Goal: Transaction & Acquisition: Purchase product/service

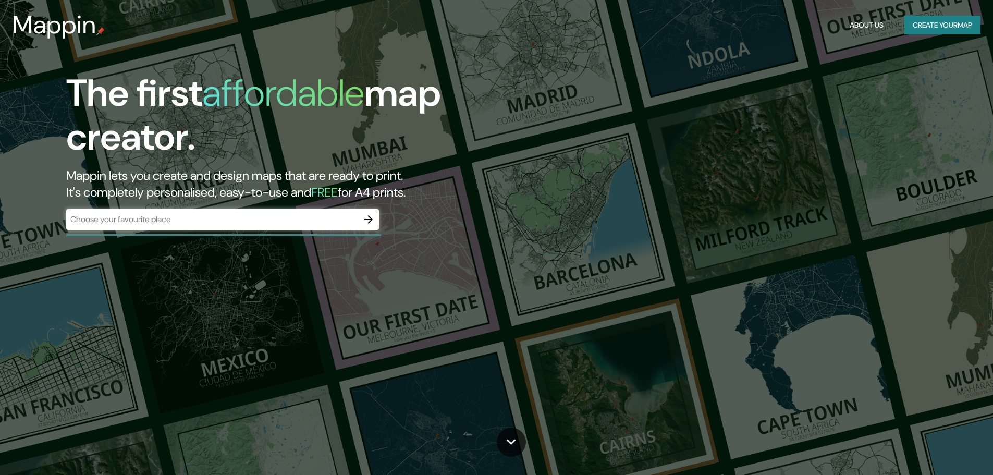
click at [251, 227] on div "​" at bounding box center [222, 219] width 313 height 21
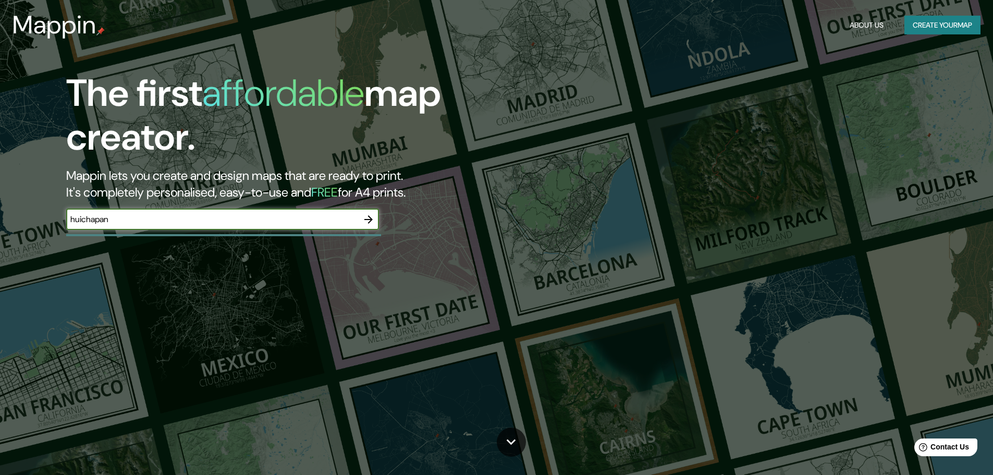
type input "huichapan"
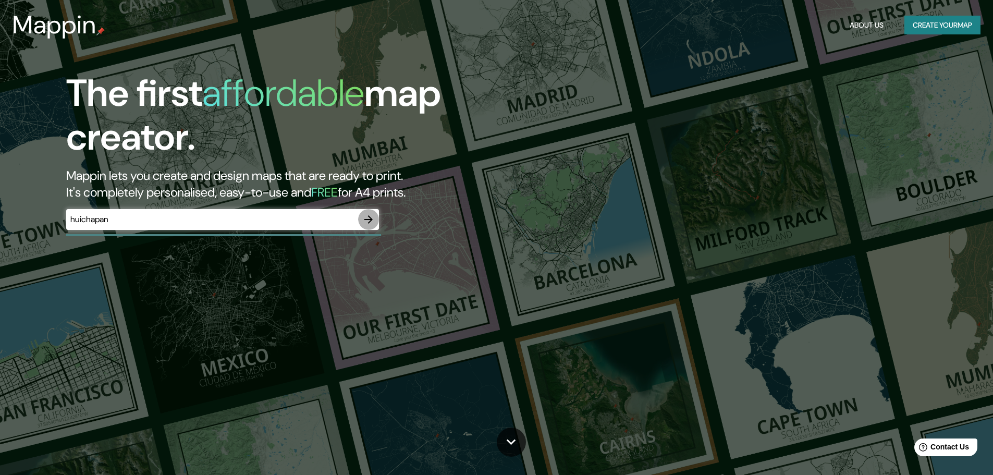
click at [368, 217] on icon "button" at bounding box center [368, 219] width 13 height 13
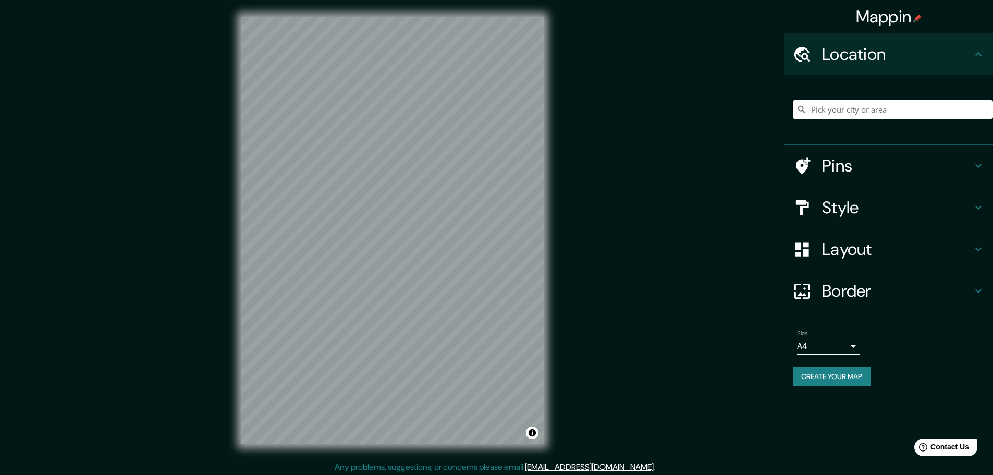
click at [899, 110] on input "Pick your city or area" at bounding box center [893, 109] width 200 height 19
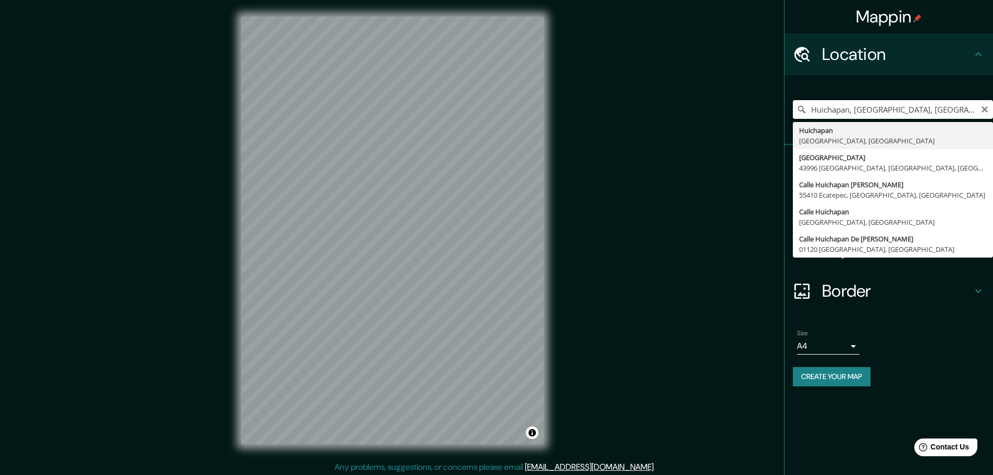
type input "Huichapan, [GEOGRAPHIC_DATA], [GEOGRAPHIC_DATA]"
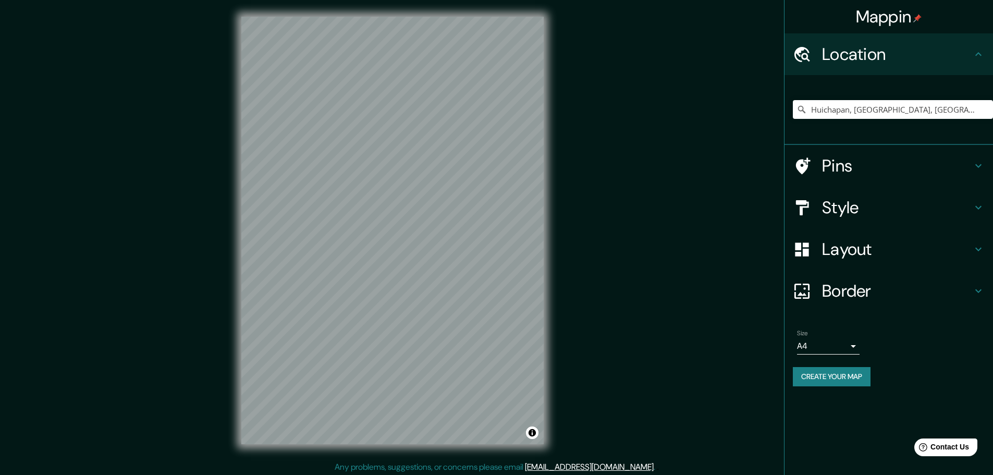
click at [857, 169] on h4 "Pins" at bounding box center [897, 165] width 150 height 21
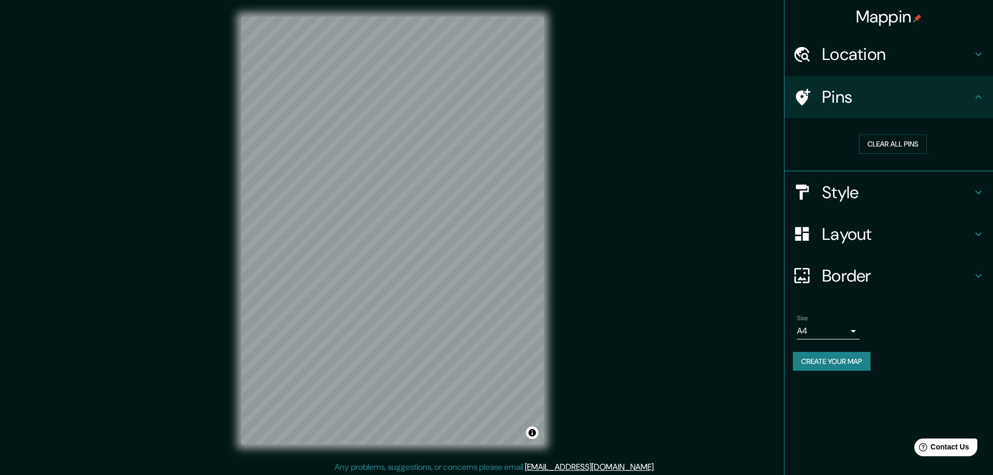
click at [874, 208] on div "Style" at bounding box center [888, 192] width 208 height 42
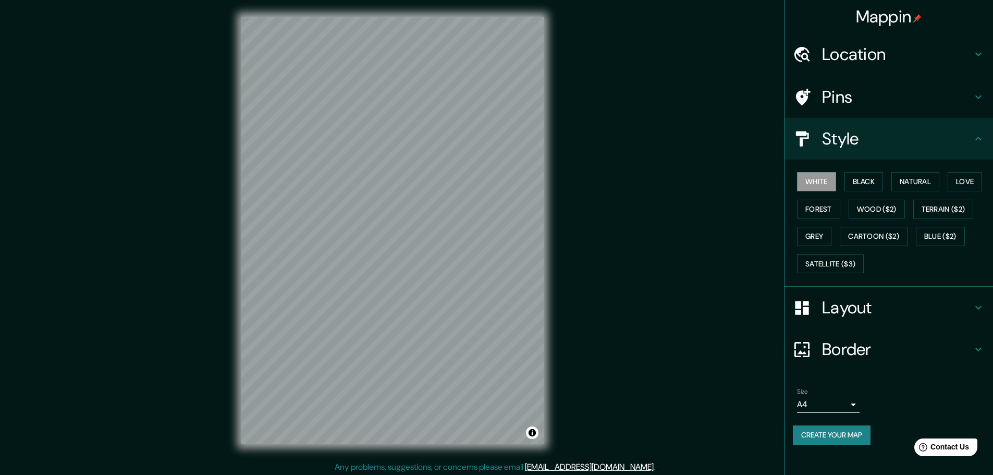
click at [868, 199] on div "White Black Natural Love Forest Wood ($2) Terrain ($2) Grey Cartoon ($2) Blue (…" at bounding box center [893, 222] width 200 height 109
drag, startPoint x: 872, startPoint y: 211, endPoint x: 874, endPoint y: 219, distance: 9.0
click at [872, 211] on button "Wood ($2)" at bounding box center [876, 209] width 56 height 19
click at [879, 237] on button "Cartoon ($2)" at bounding box center [873, 236] width 68 height 19
click at [953, 207] on button "Terrain ($2)" at bounding box center [943, 209] width 60 height 19
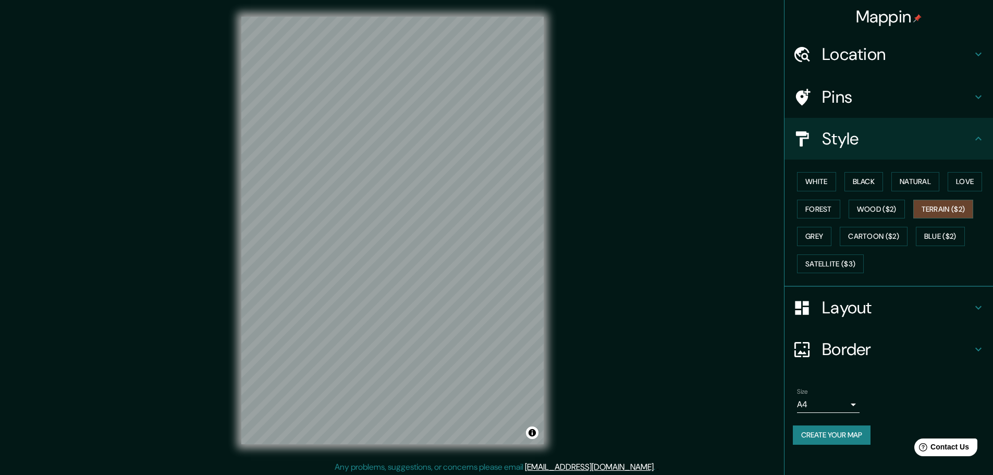
click at [950, 182] on div "White Black Natural Love Forest Wood ($2) Terrain ($2) Grey Cartoon ($2) Blue (…" at bounding box center [893, 222] width 200 height 109
click at [966, 180] on button "Love" at bounding box center [964, 181] width 34 height 19
click at [948, 242] on button "Blue ($2)" at bounding box center [940, 236] width 49 height 19
click at [836, 267] on button "Satellite ($3)" at bounding box center [830, 263] width 67 height 19
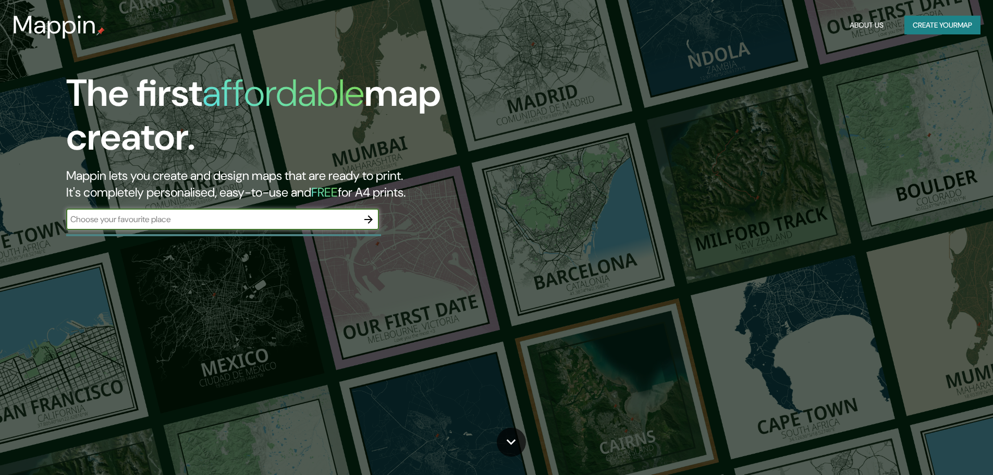
click at [232, 225] on input "text" at bounding box center [212, 219] width 292 height 12
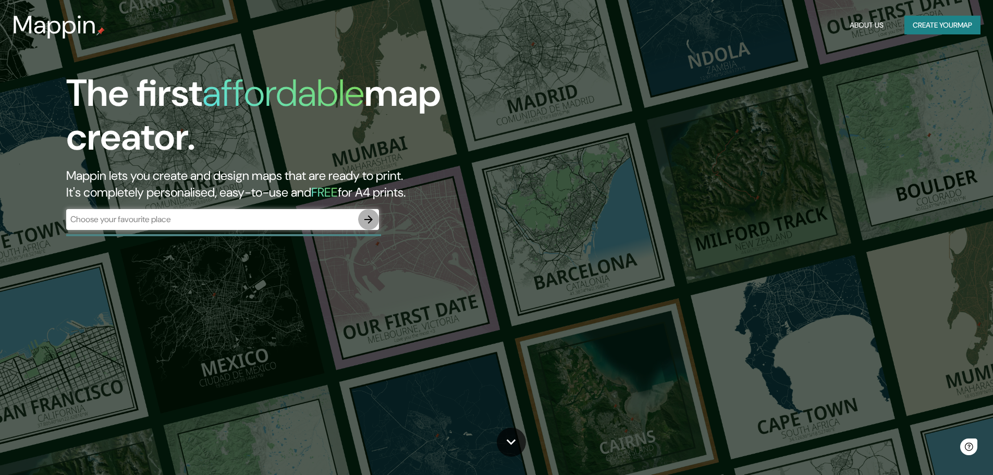
click at [367, 214] on icon "button" at bounding box center [368, 219] width 13 height 13
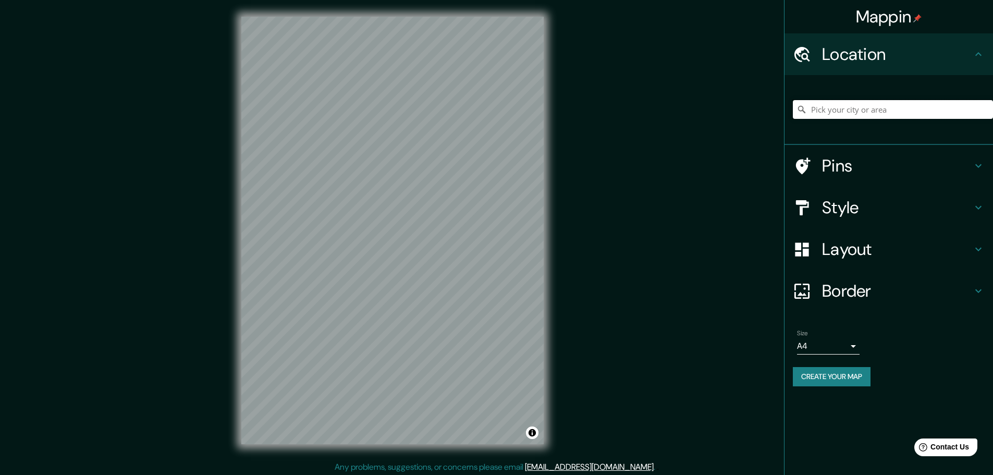
click at [818, 110] on input "Pick your city or area" at bounding box center [893, 109] width 200 height 19
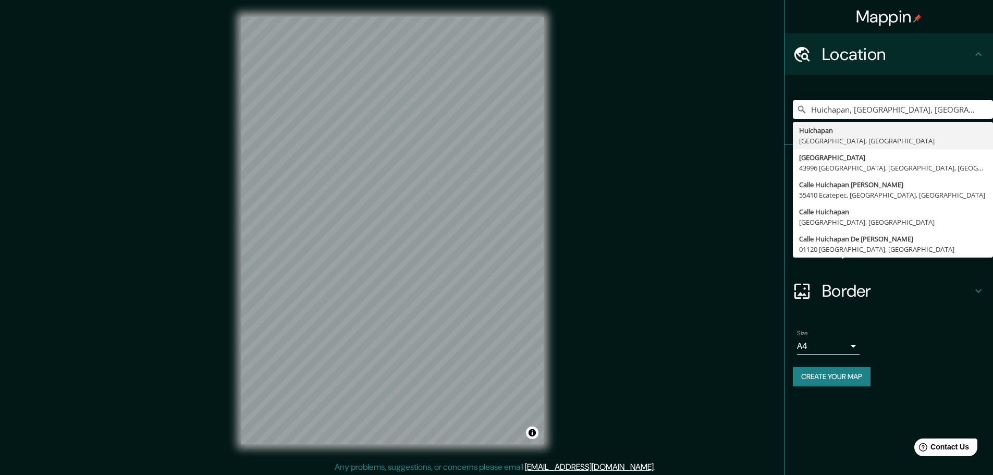
click at [914, 323] on li "Size A4 single Create your map" at bounding box center [888, 360] width 208 height 78
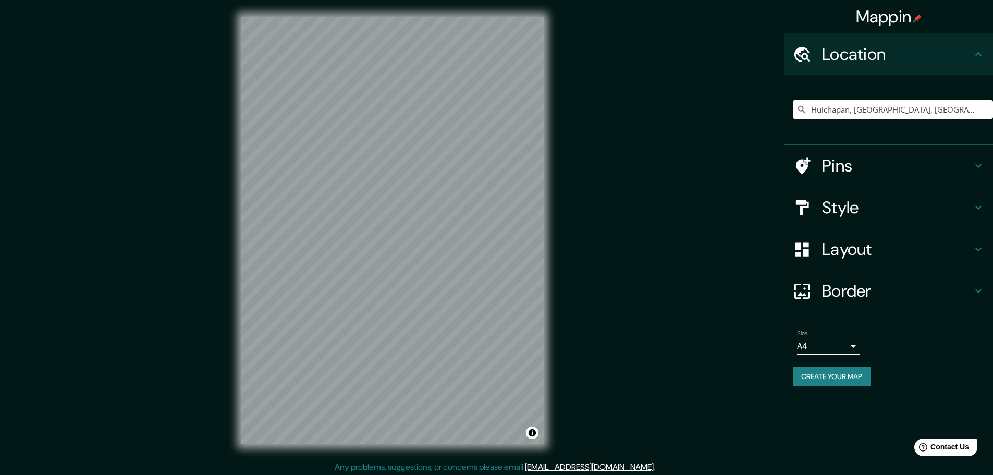
click at [893, 197] on h4 "Style" at bounding box center [897, 207] width 150 height 21
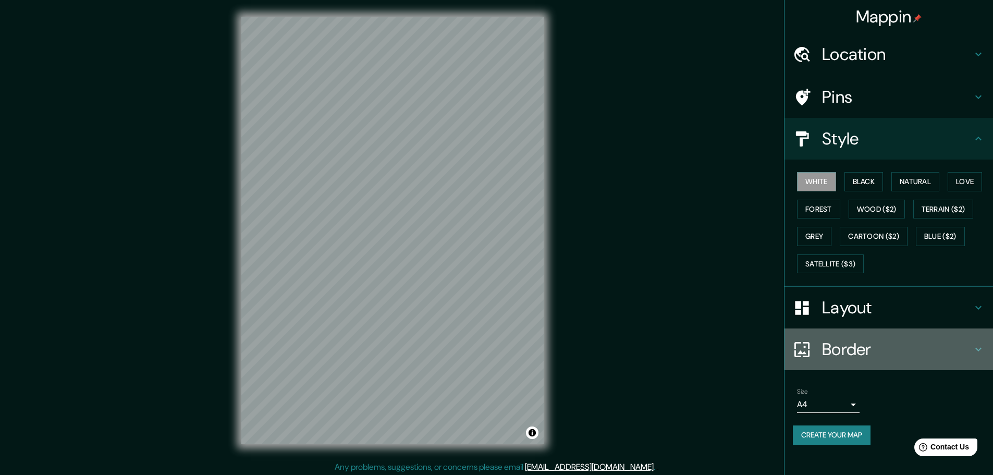
click at [872, 332] on div "Border" at bounding box center [888, 349] width 208 height 42
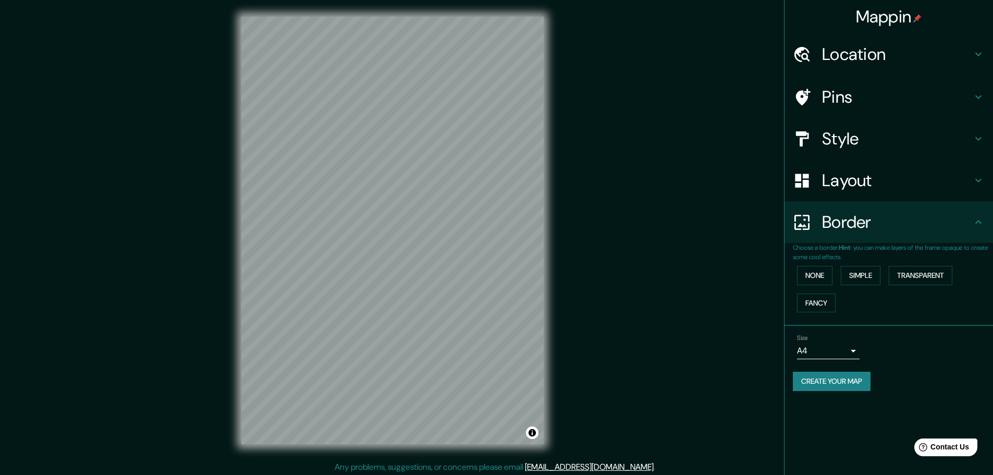
click at [852, 181] on h4 "Layout" at bounding box center [897, 180] width 150 height 21
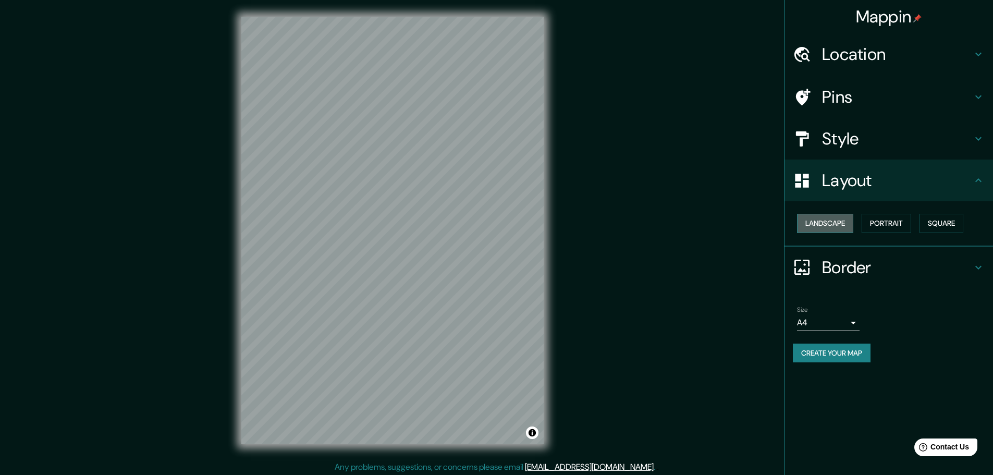
click at [842, 224] on button "Landscape" at bounding box center [825, 223] width 56 height 19
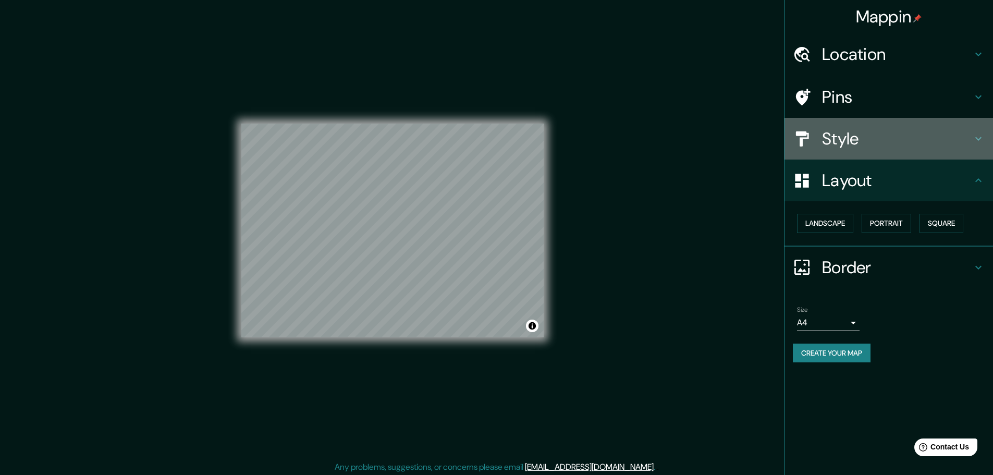
click at [863, 148] on h4 "Style" at bounding box center [897, 138] width 150 height 21
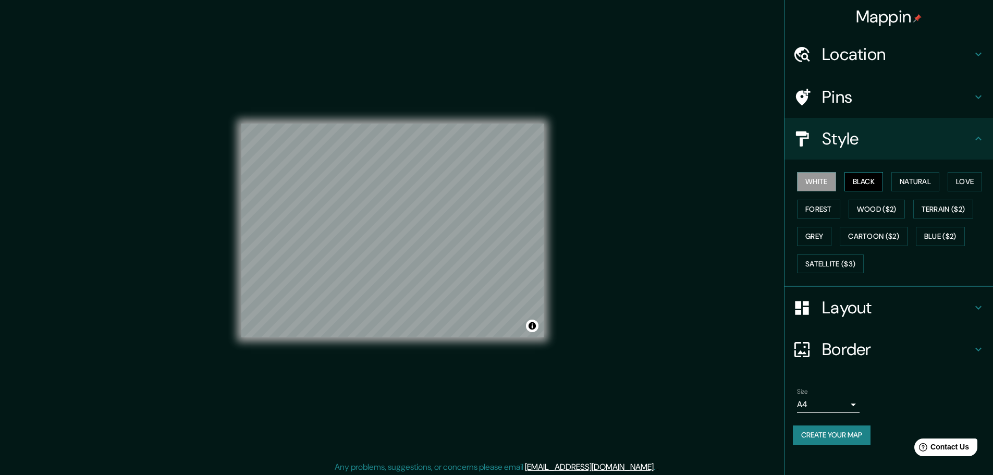
click at [854, 182] on button "Black" at bounding box center [863, 181] width 39 height 19
click at [917, 184] on button "Natural" at bounding box center [915, 181] width 48 height 19
click at [884, 206] on button "Wood ($2)" at bounding box center [876, 209] width 56 height 19
click at [505, 263] on div "© Mapbox © OpenStreetMap Improve this map" at bounding box center [393, 230] width 336 height 461
drag, startPoint x: 545, startPoint y: 267, endPoint x: 560, endPoint y: 231, distance: 38.8
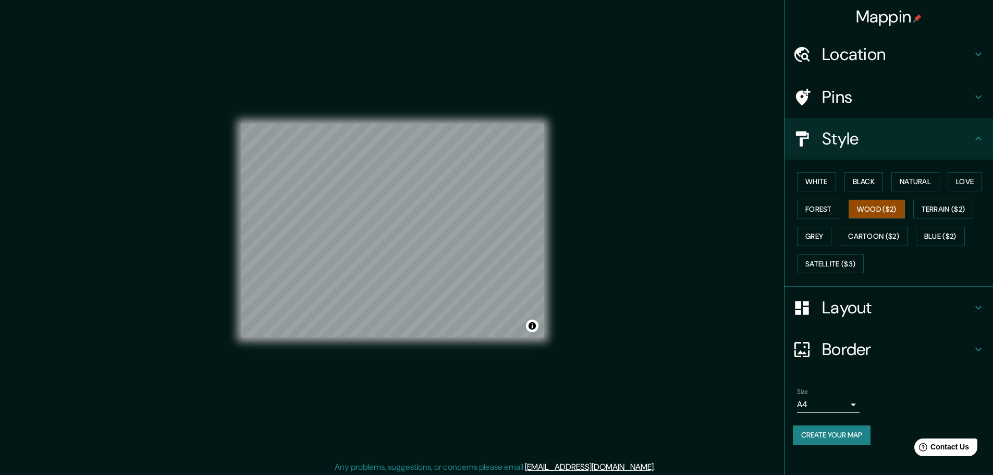
click at [560, 231] on div "© Mapbox © OpenStreetMap Improve this map" at bounding box center [393, 230] width 336 height 461
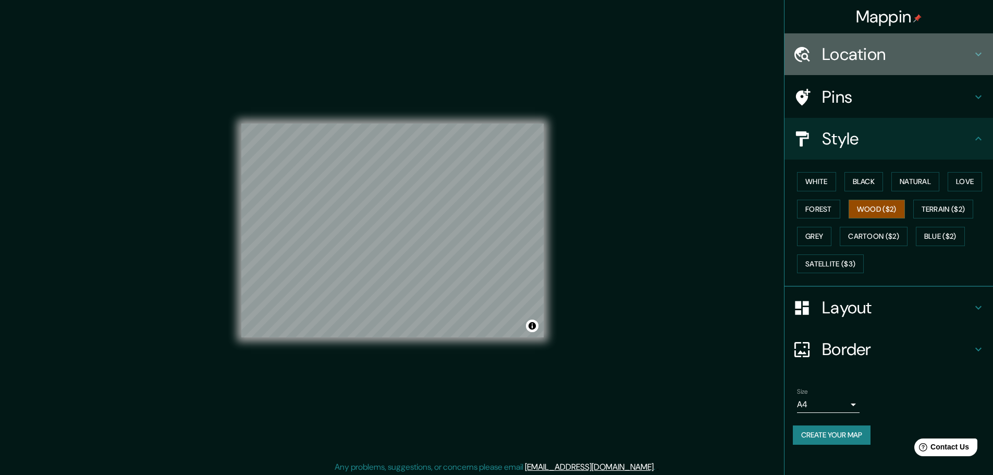
click at [914, 55] on h4 "Location" at bounding box center [897, 54] width 150 height 21
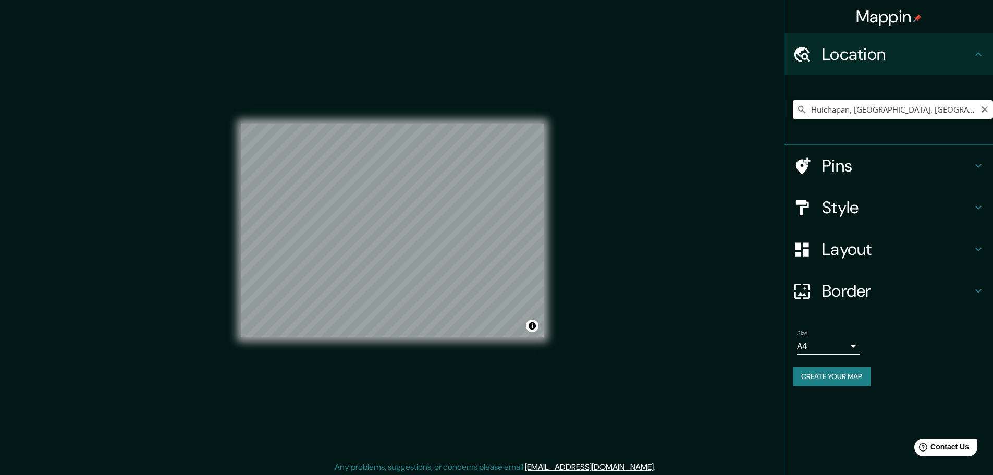
click at [913, 107] on input "Huichapan, [GEOGRAPHIC_DATA], [GEOGRAPHIC_DATA]" at bounding box center [893, 109] width 200 height 19
click at [914, 107] on input "Huichapan, [GEOGRAPHIC_DATA], [GEOGRAPHIC_DATA]" at bounding box center [893, 109] width 200 height 19
click at [940, 106] on input "Huichapan, [GEOGRAPHIC_DATA], [GEOGRAPHIC_DATA]" at bounding box center [893, 109] width 200 height 19
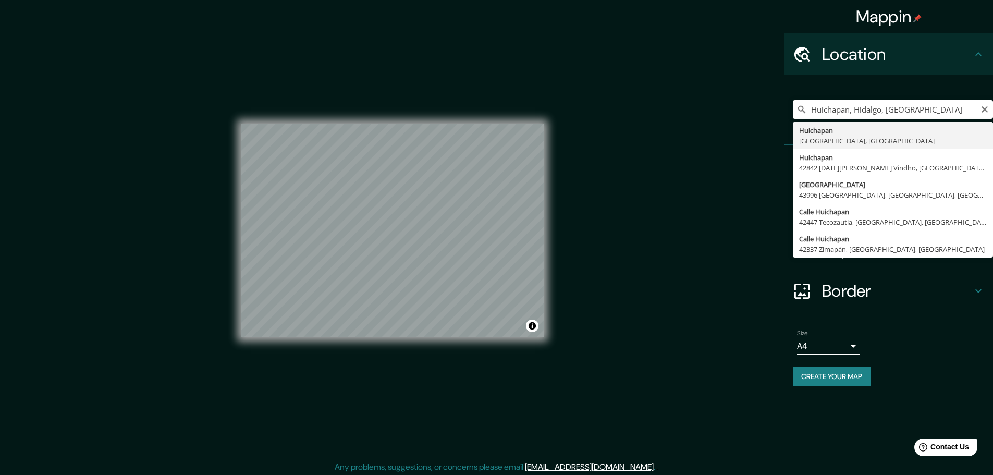
type input "Huichapan, [GEOGRAPHIC_DATA], [GEOGRAPHIC_DATA]"
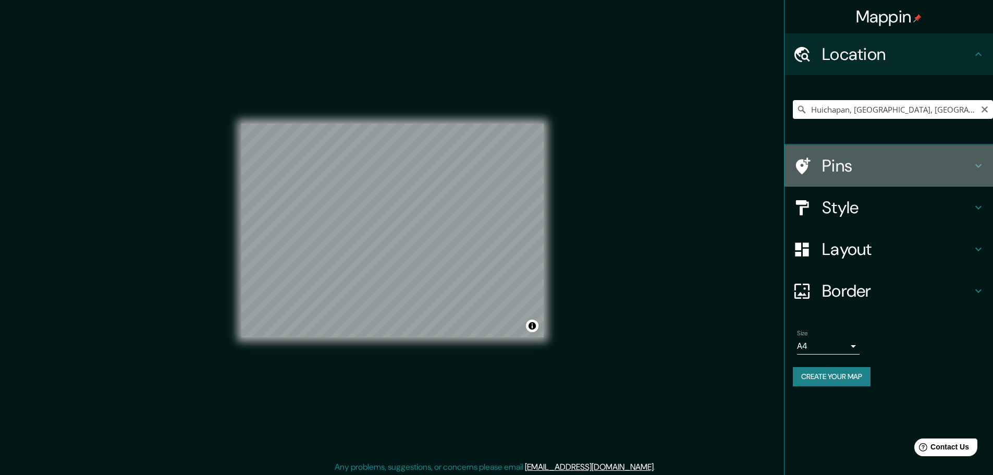
click at [899, 184] on div "Pins" at bounding box center [888, 166] width 208 height 42
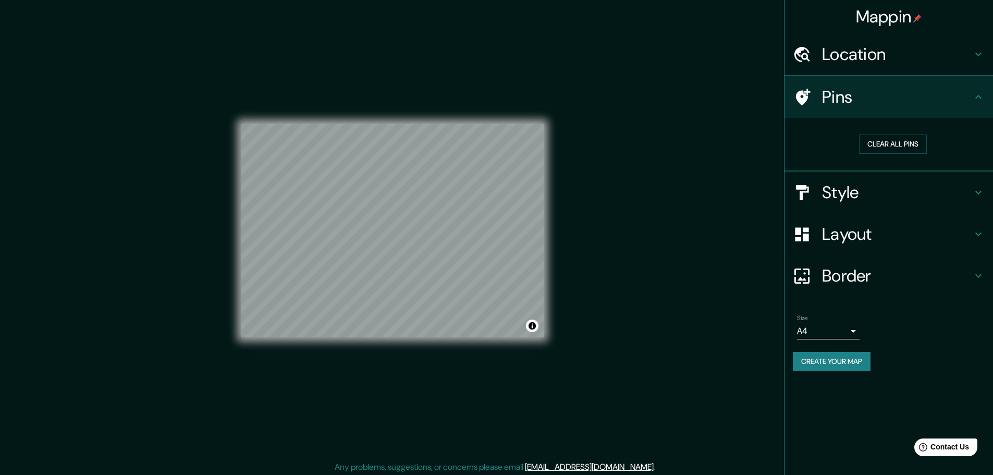
click at [888, 188] on h4 "Style" at bounding box center [897, 192] width 150 height 21
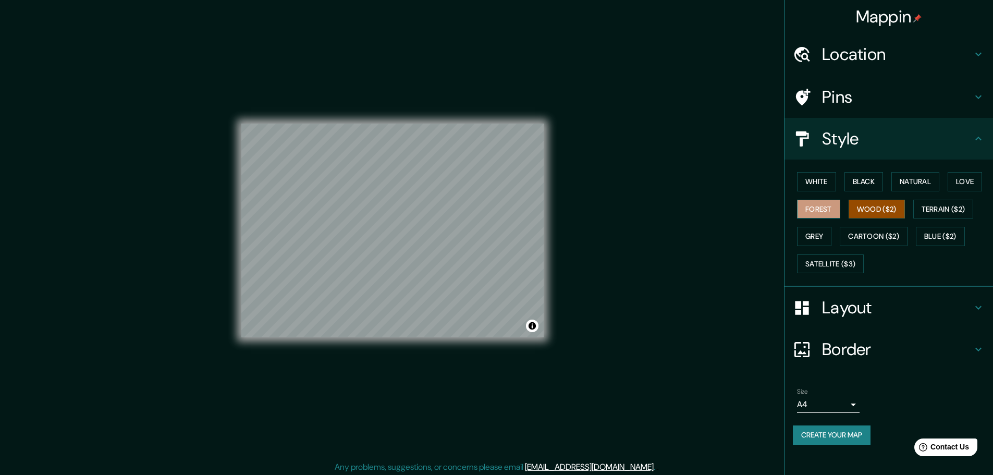
click at [797, 206] on button "Forest" at bounding box center [818, 209] width 43 height 19
click at [868, 183] on button "Black" at bounding box center [863, 181] width 39 height 19
click at [867, 228] on button "Cartoon ($2)" at bounding box center [873, 236] width 68 height 19
drag, startPoint x: 815, startPoint y: 237, endPoint x: 869, endPoint y: 270, distance: 63.0
click at [884, 267] on div "White Black Natural Love Forest Wood ($2) Terrain ($2) Grey Cartoon ($2) Blue (…" at bounding box center [893, 222] width 200 height 109
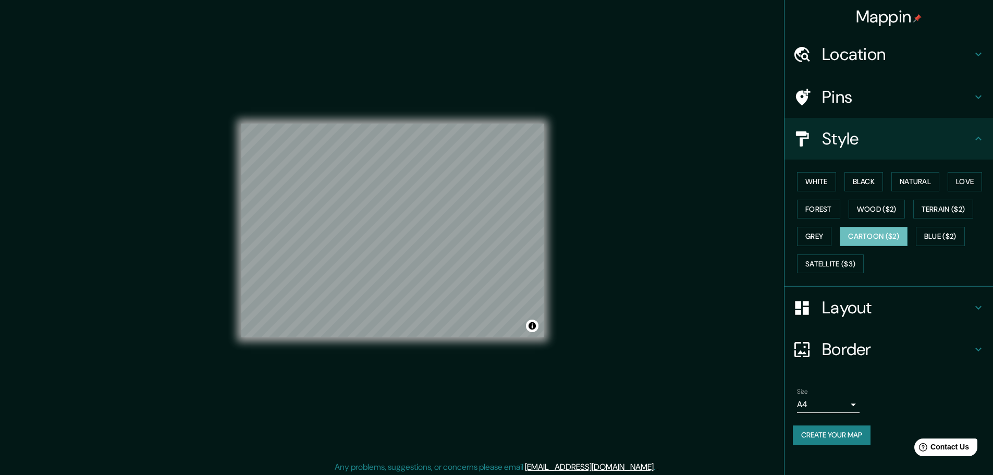
click at [605, 246] on div "Mappin Location Huichapan, Hidalgo, México Pins Style White Black Natural Love …" at bounding box center [496, 238] width 993 height 477
click at [898, 201] on button "Wood ($2)" at bounding box center [876, 209] width 56 height 19
click at [913, 186] on button "Natural" at bounding box center [915, 181] width 48 height 19
click at [867, 181] on button "Black" at bounding box center [863, 181] width 39 height 19
click at [913, 177] on button "Natural" at bounding box center [915, 181] width 48 height 19
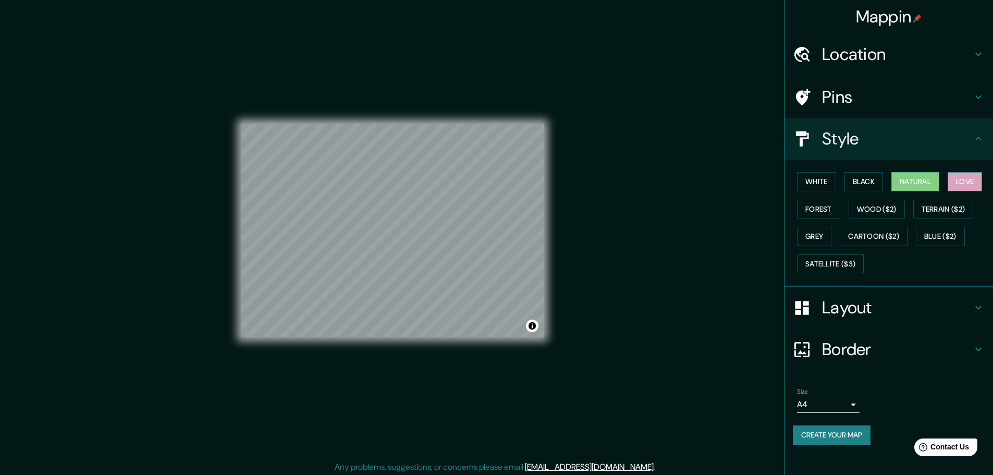
click at [961, 175] on button "Love" at bounding box center [964, 181] width 34 height 19
click at [955, 211] on button "Terrain ($2)" at bounding box center [943, 209] width 60 height 19
click at [945, 232] on button "Blue ($2)" at bounding box center [940, 236] width 49 height 19
click at [879, 258] on div "White Black Natural Love Forest Wood ($2) Terrain ($2) Grey Cartoon ($2) Blue (…" at bounding box center [893, 222] width 200 height 109
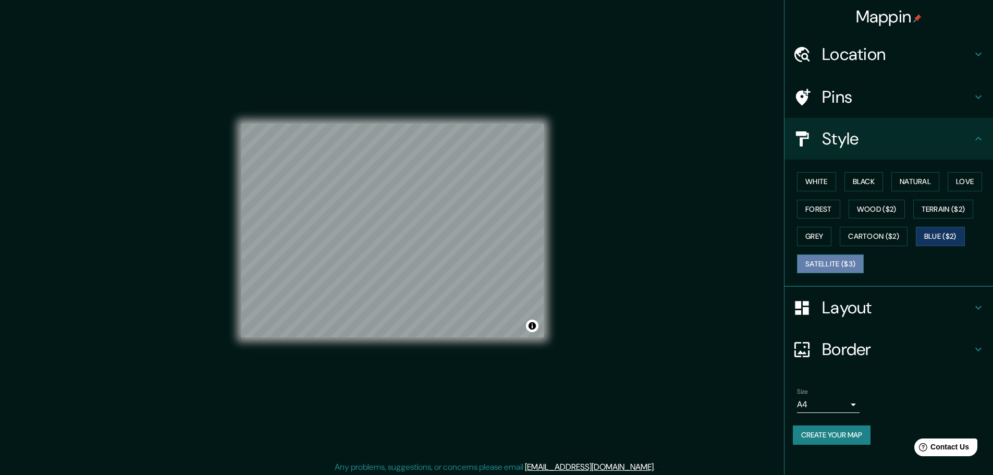
click at [829, 266] on button "Satellite ($3)" at bounding box center [830, 263] width 67 height 19
click at [805, 231] on button "Grey" at bounding box center [814, 236] width 34 height 19
click at [816, 211] on button "Forest" at bounding box center [818, 209] width 43 height 19
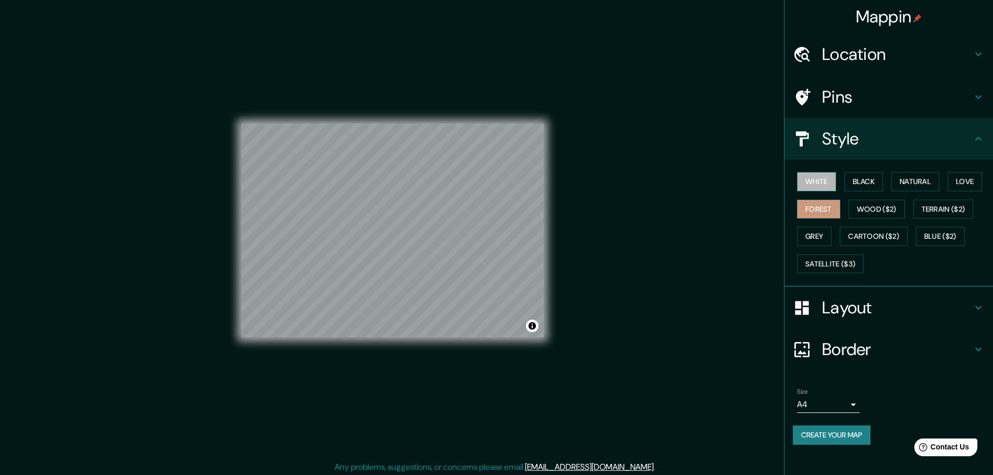
click at [821, 189] on button "White" at bounding box center [816, 181] width 39 height 19
click at [824, 207] on button "Forest" at bounding box center [818, 209] width 43 height 19
click at [828, 184] on button "White" at bounding box center [816, 181] width 39 height 19
click at [920, 180] on button "Natural" at bounding box center [915, 181] width 48 height 19
click at [823, 187] on button "White" at bounding box center [816, 181] width 39 height 19
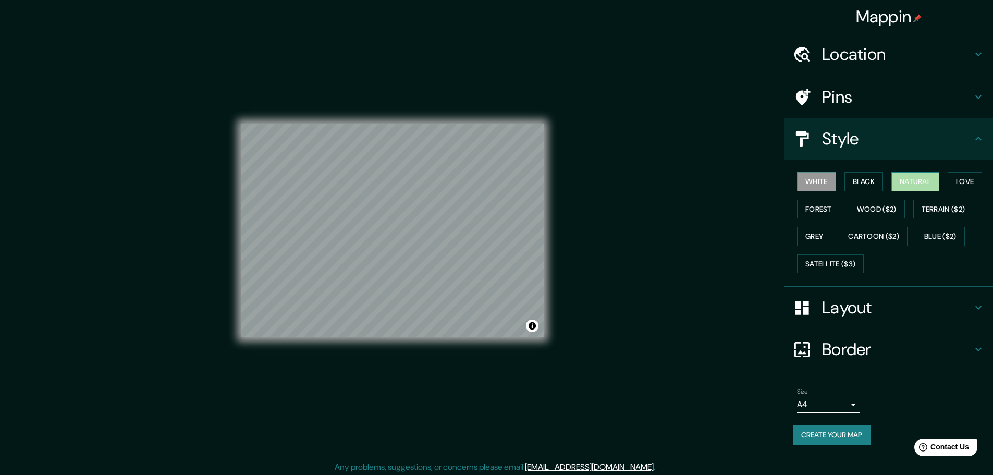
click at [904, 185] on button "Natural" at bounding box center [915, 181] width 48 height 19
click at [863, 434] on button "Create your map" at bounding box center [832, 434] width 78 height 19
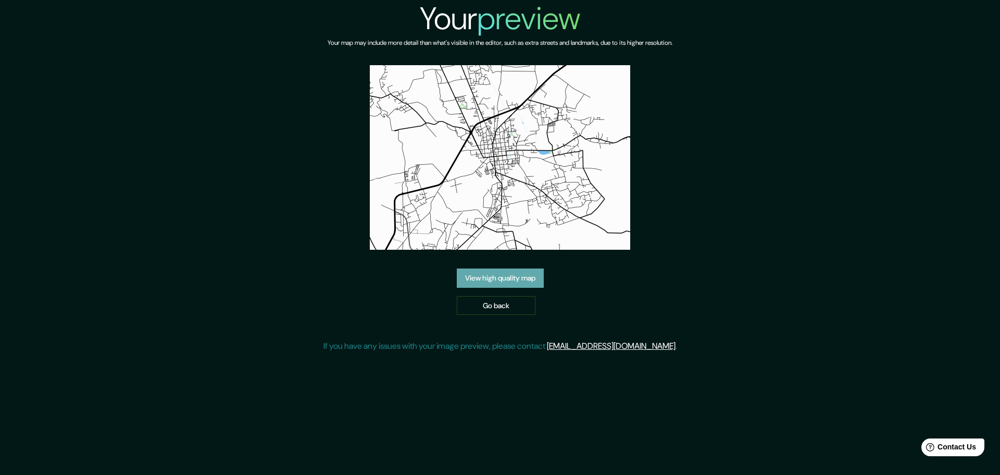
click at [519, 271] on link "View high quality map" at bounding box center [500, 277] width 87 height 19
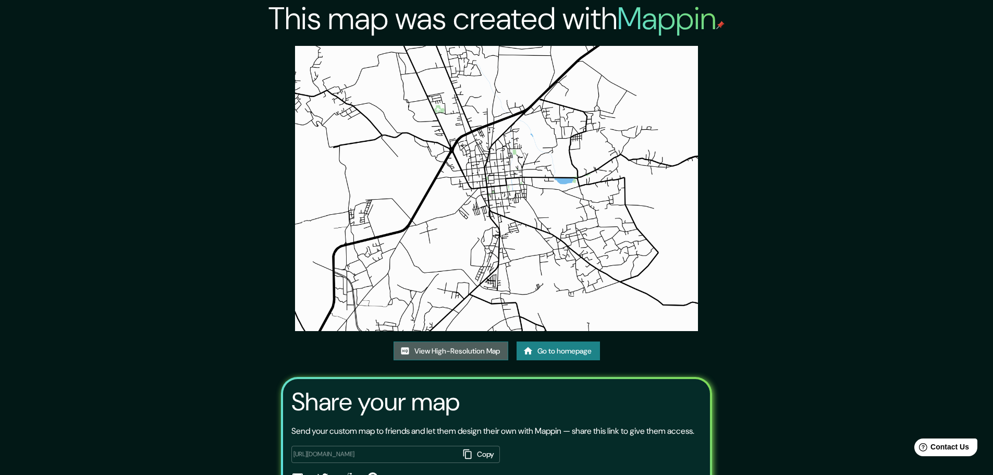
click at [491, 354] on link "View High-Resolution Map" at bounding box center [450, 350] width 115 height 19
